Goal: Navigation & Orientation: Go to known website

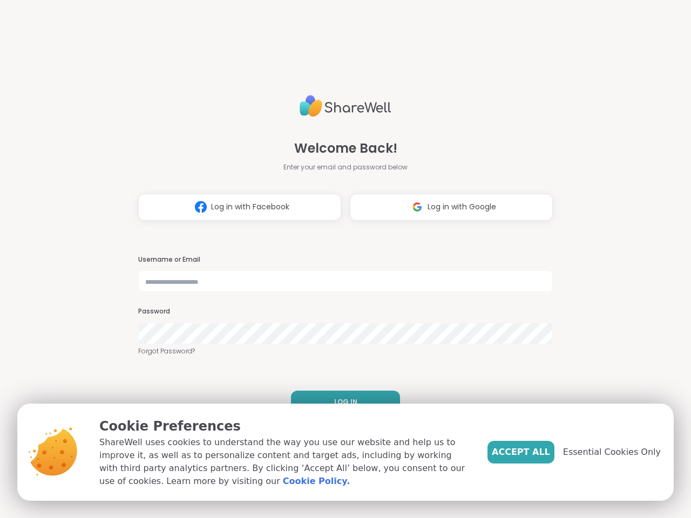
click at [341, 259] on h3 "Username or Email" at bounding box center [345, 259] width 415 height 9
click at [235, 207] on span "Log in with Facebook" at bounding box center [250, 206] width 78 height 11
click at [447, 207] on span "Log in with Google" at bounding box center [462, 206] width 69 height 11
click at [341, 402] on span "LOG IN" at bounding box center [345, 402] width 23 height 10
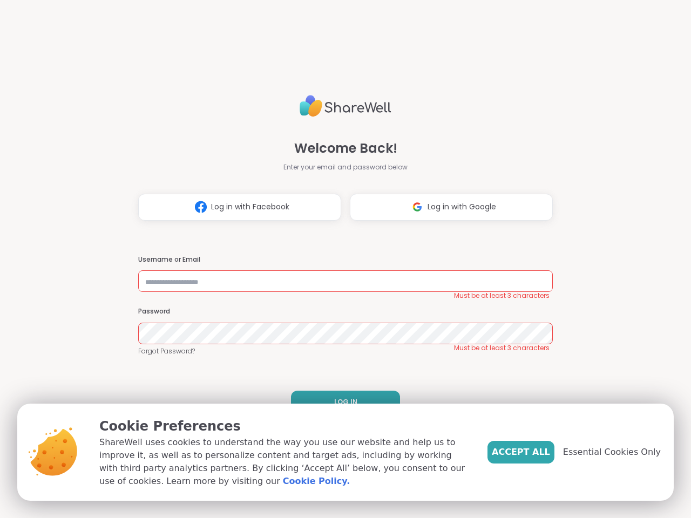
click at [539, 453] on span "Accept All" at bounding box center [521, 452] width 58 height 13
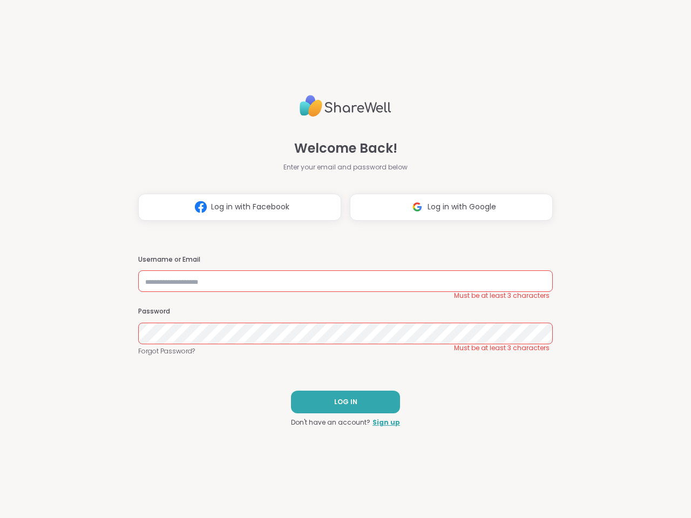
click at [618, 453] on div "Welcome Back! Enter your email and password below Log in with Facebook Log in w…" at bounding box center [345, 259] width 691 height 518
